Goal: Task Accomplishment & Management: Use online tool/utility

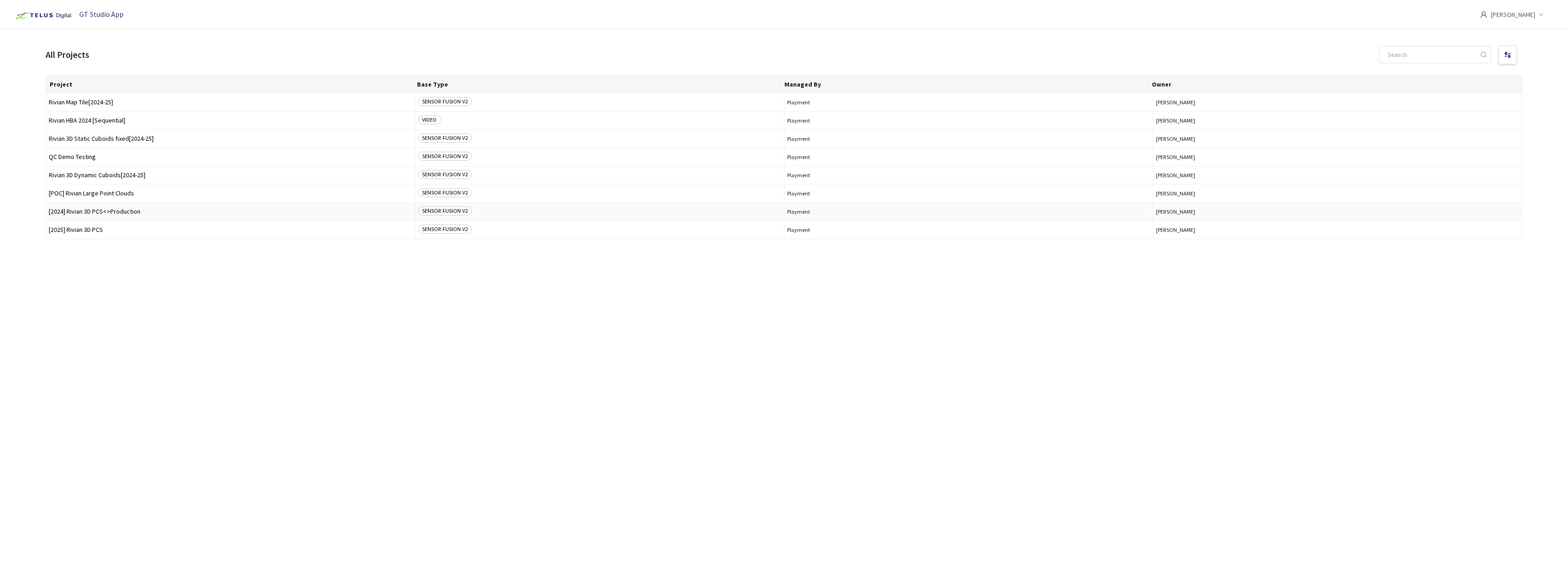
click at [124, 212] on span "[2024] Rivian 3D PCS<>Production" at bounding box center [230, 211] width 364 height 7
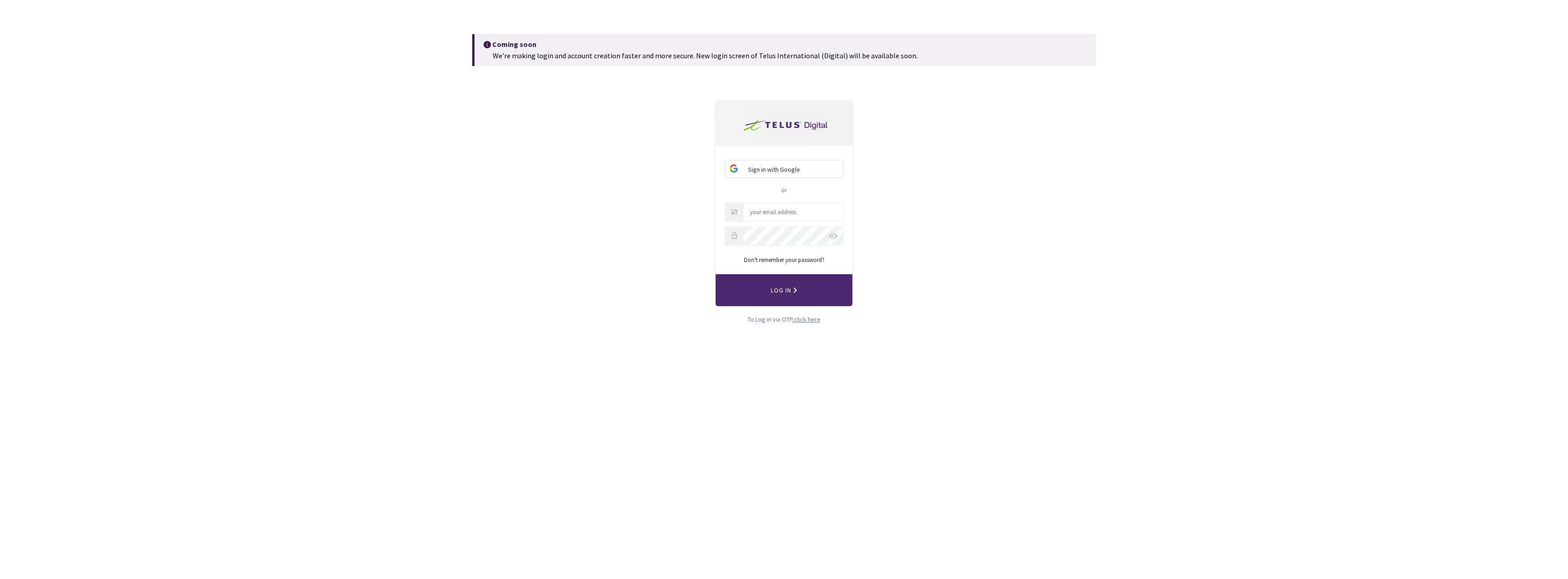
click at [700, 316] on div "click here" at bounding box center [807, 319] width 27 height 10
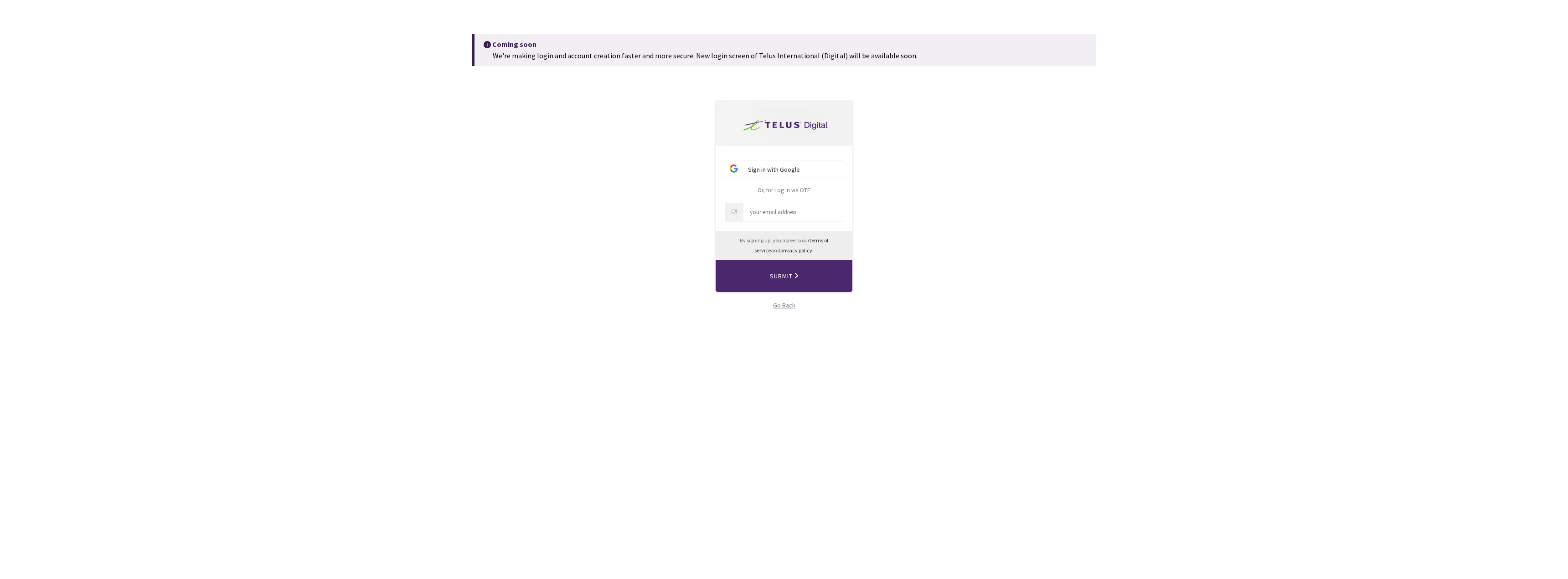
click at [700, 214] on input "Email" at bounding box center [793, 212] width 99 height 18
type input "smilicevic@rivian.com"
click at [700, 260] on button "Submit" at bounding box center [784, 276] width 137 height 32
paste input "881427"
type input "881427"
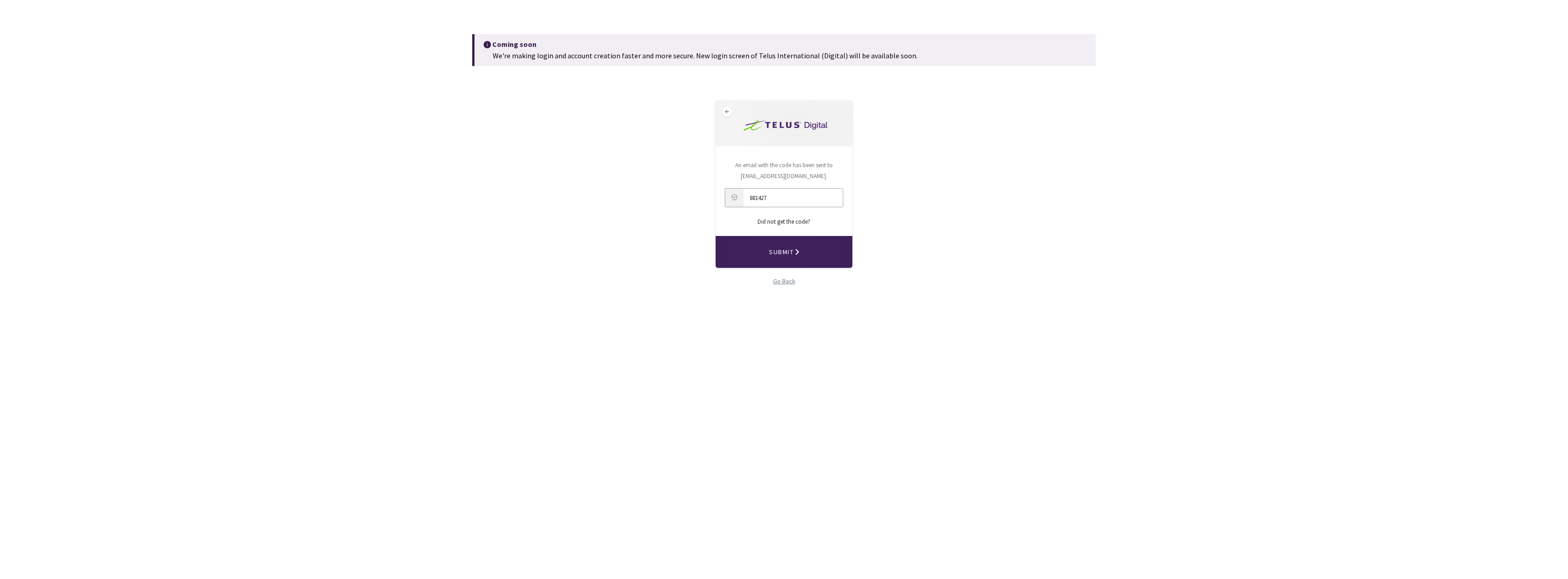
click at [700, 251] on button "Submit" at bounding box center [784, 252] width 137 height 32
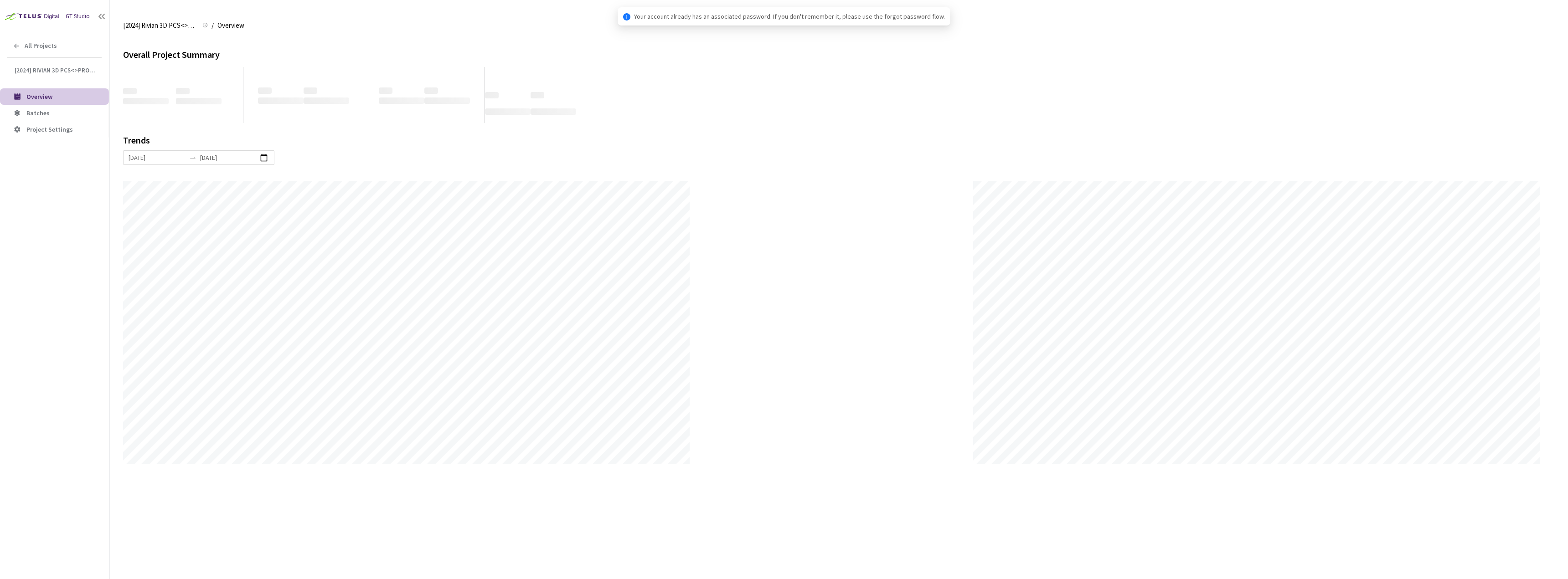
scroll to position [579, 1568]
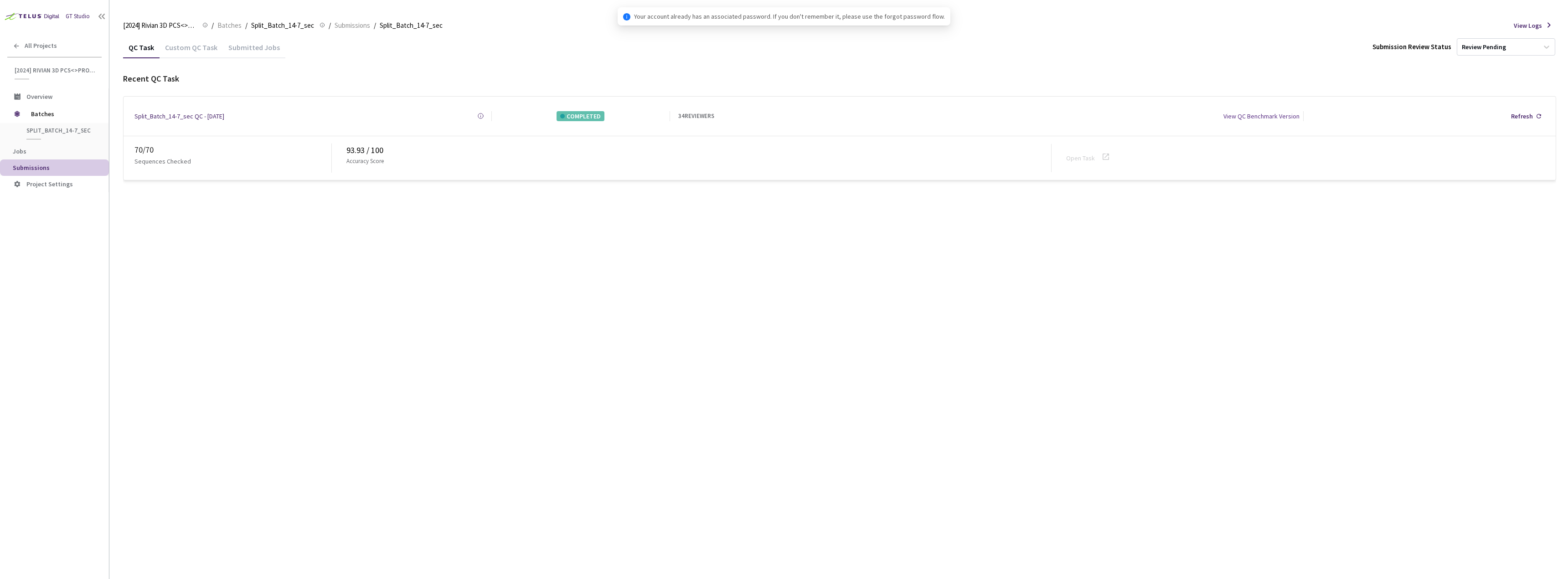
click at [200, 47] on div "Custom QC Task" at bounding box center [192, 50] width 64 height 15
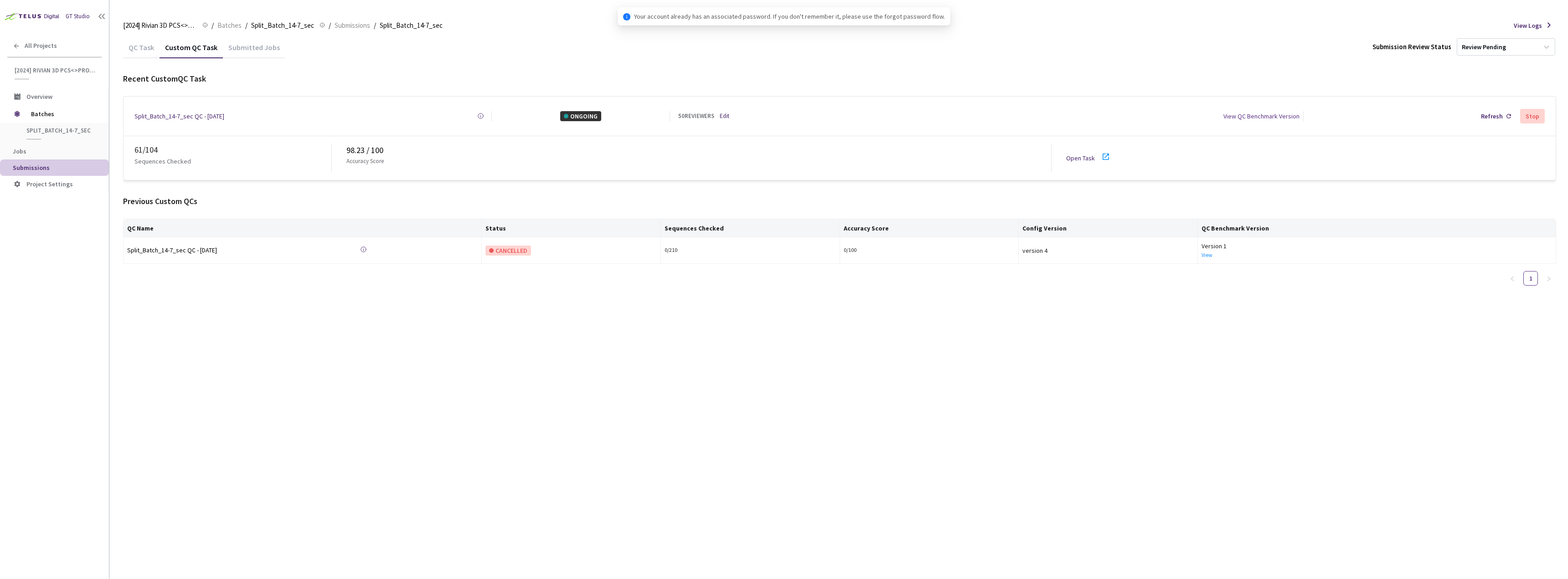
click at [1108, 155] on icon at bounding box center [1106, 157] width 6 height 6
click at [146, 59] on div "QC Task Custom QC Task Submitted Jobs Submission Review Status Review Pending R…" at bounding box center [839, 165] width 1433 height 257
click at [155, 48] on div "QC Task" at bounding box center [141, 50] width 36 height 15
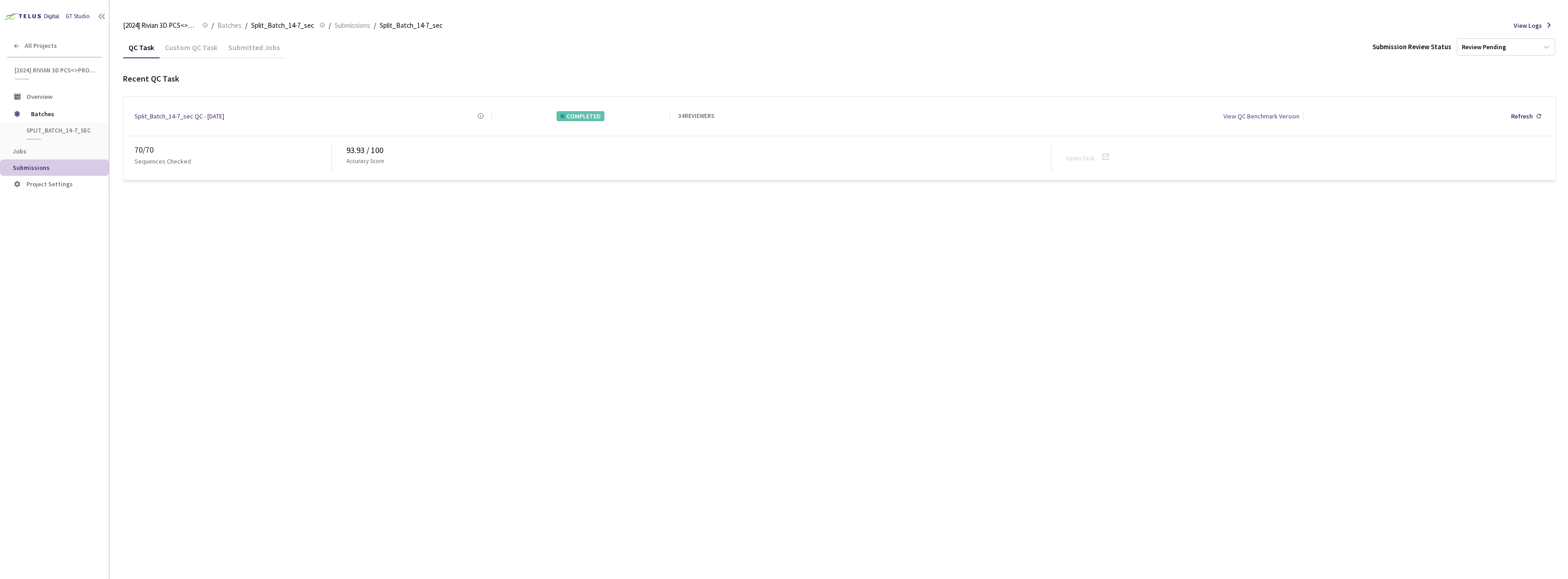
click at [185, 50] on div "Custom QC Task" at bounding box center [192, 50] width 64 height 15
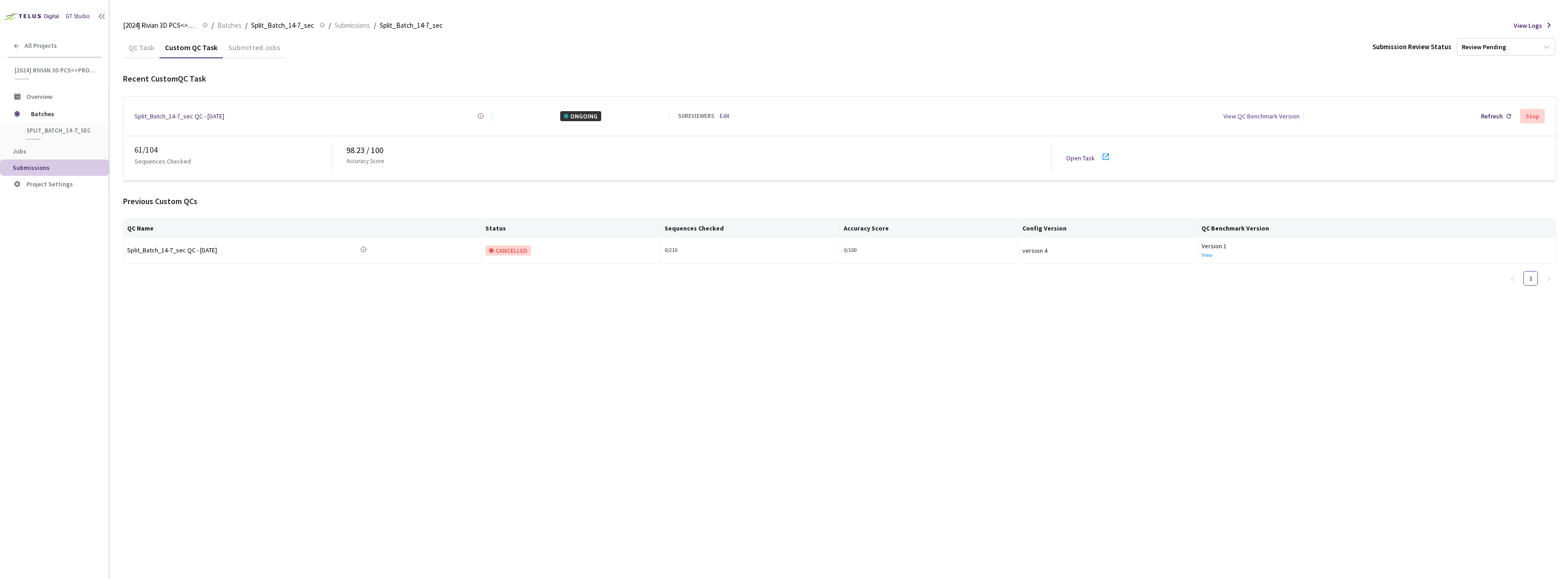
click at [1106, 155] on icon at bounding box center [1105, 157] width 11 height 11
